Goal: Book appointment/travel/reservation

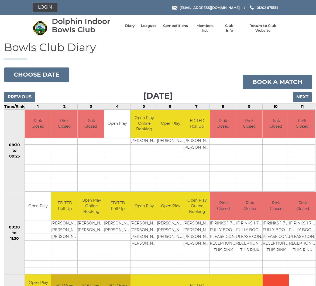
click at [33, 75] on button "Choose date" at bounding box center [36, 75] width 65 height 15
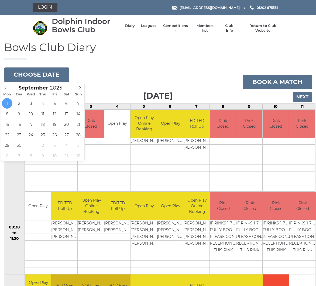
type input "2025-09-15"
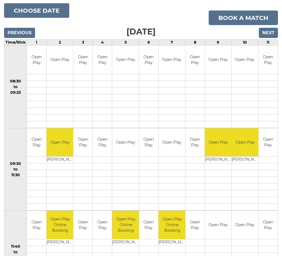
scroll to position [64, 0]
click at [269, 34] on input "Next" at bounding box center [267, 33] width 19 height 10
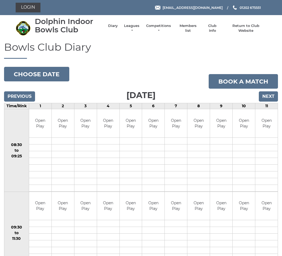
click at [18, 96] on input "Previous" at bounding box center [19, 96] width 31 height 10
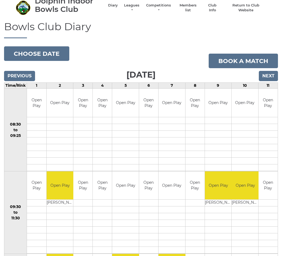
scroll to position [20, 0]
click at [270, 76] on input "Next" at bounding box center [267, 76] width 19 height 10
